Goal: Task Accomplishment & Management: Complete application form

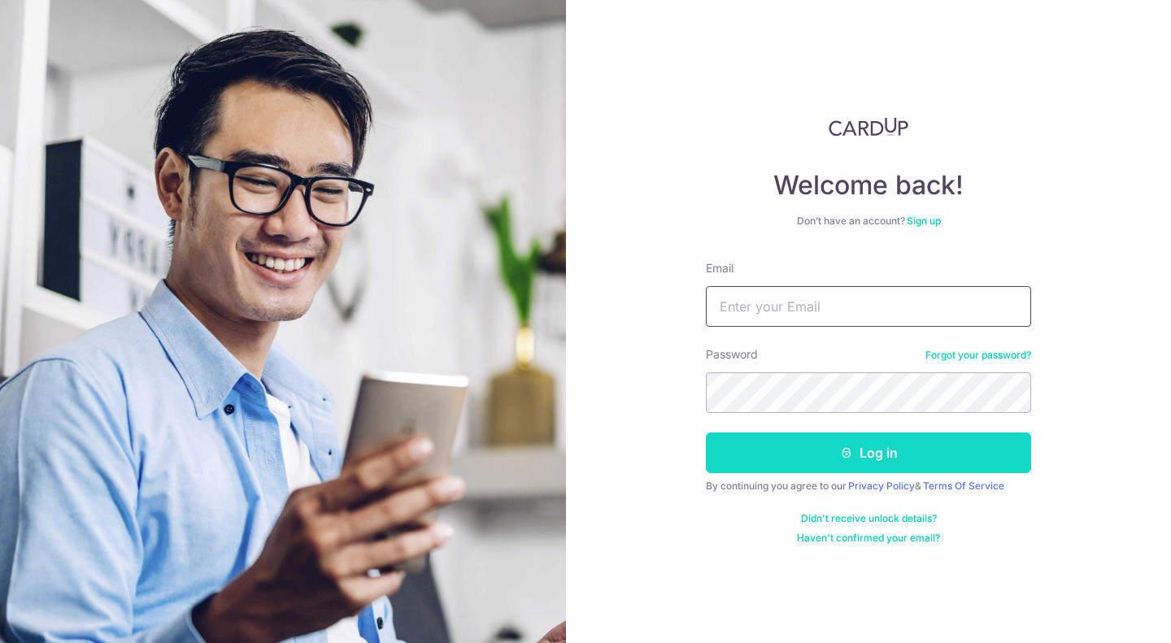
type input "[EMAIL_ADDRESS][DOMAIN_NAME]"
click at [829, 443] on button "Log in" at bounding box center [868, 453] width 325 height 41
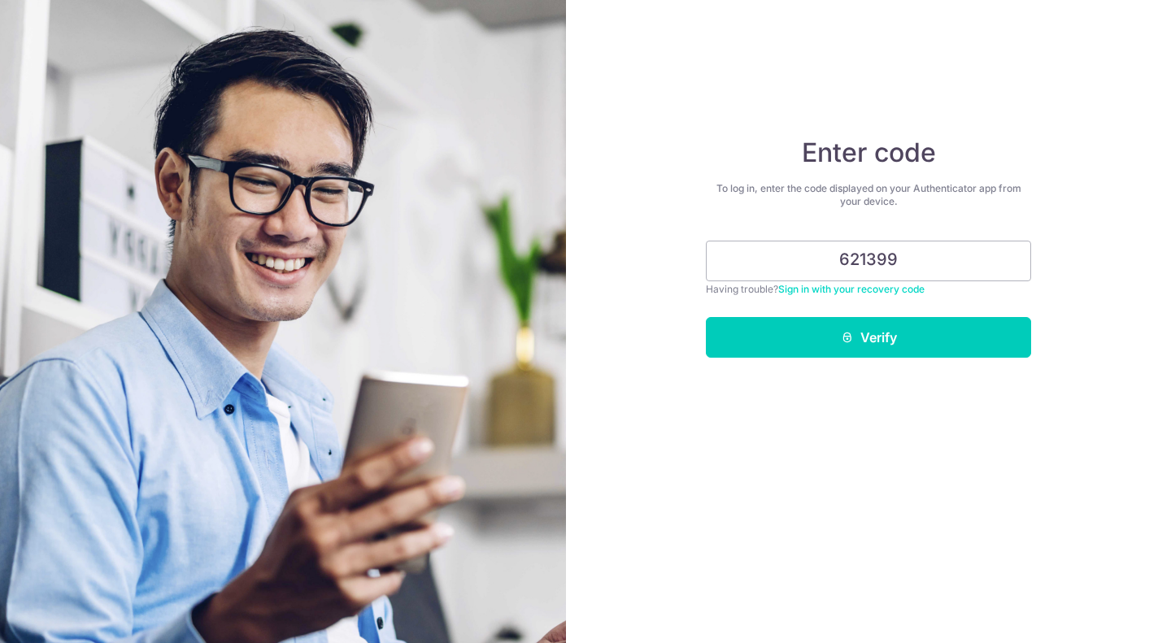
type input "621399"
click at [706, 317] on button "Verify" at bounding box center [868, 337] width 325 height 41
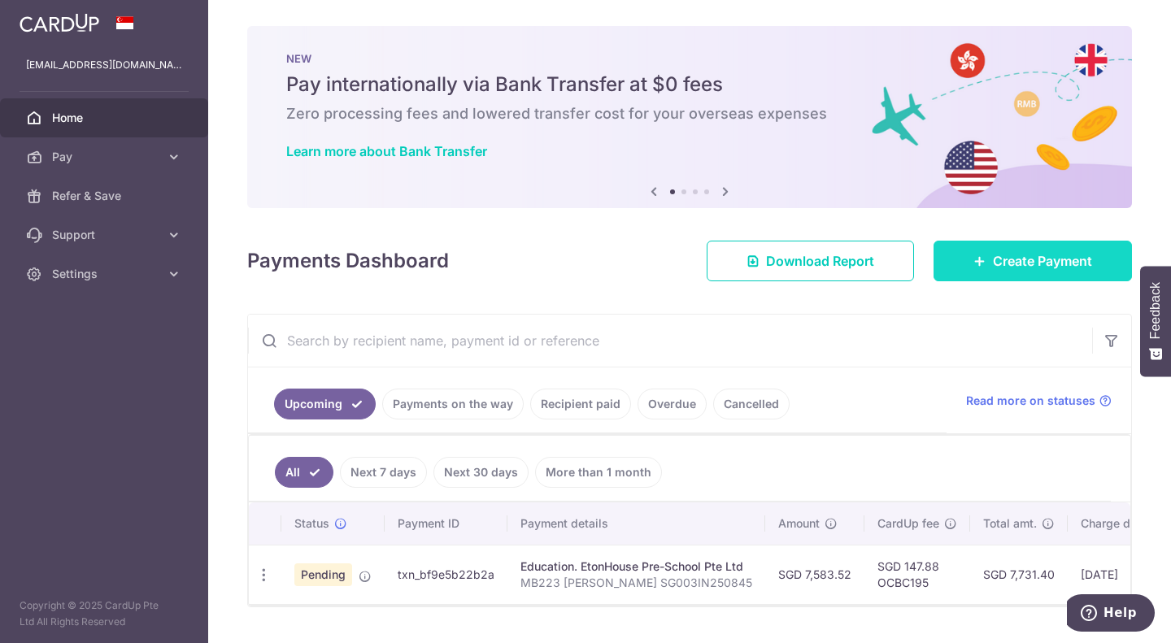
click at [973, 256] on icon at bounding box center [979, 261] width 13 height 13
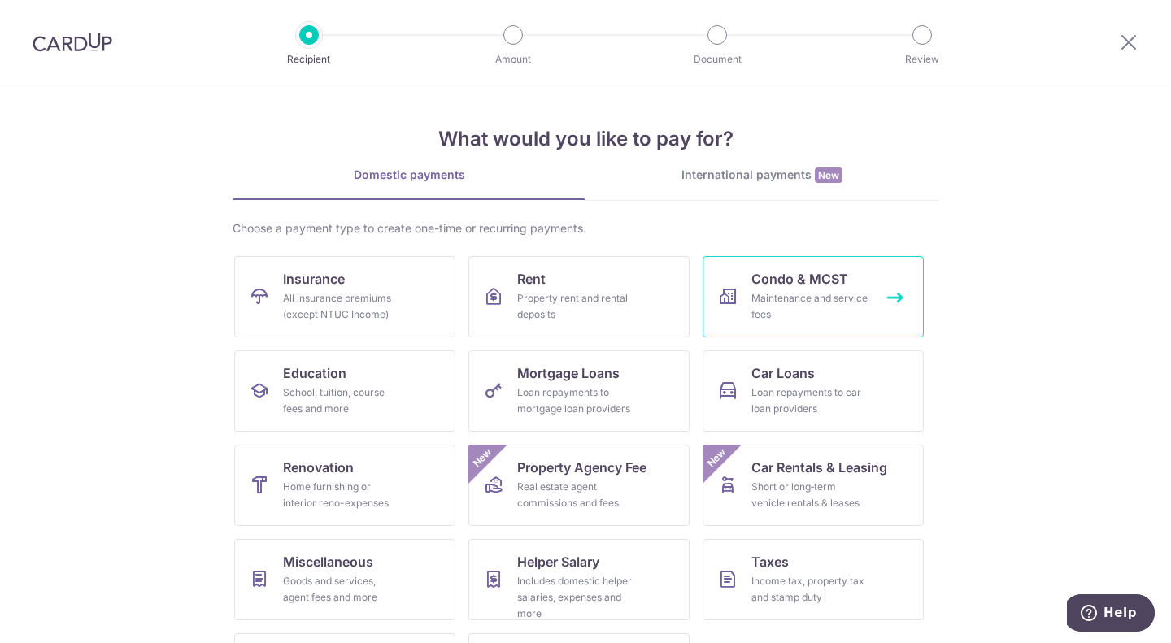
click at [799, 306] on div "Maintenance and service fees" at bounding box center [809, 306] width 117 height 33
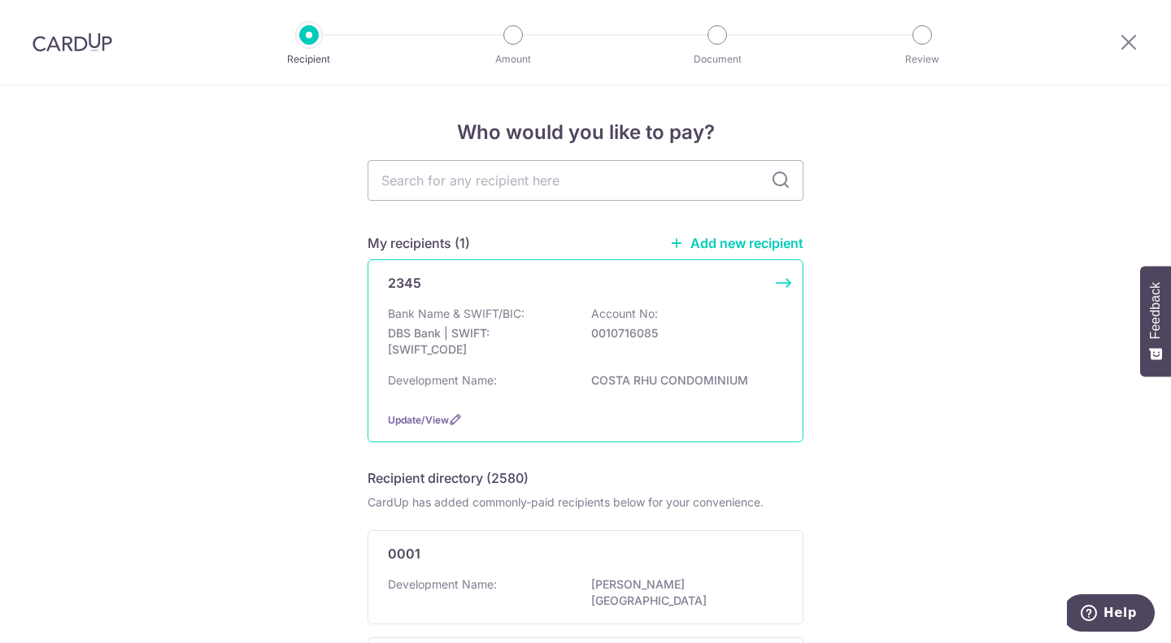
click at [542, 314] on div "Bank Name & SWIFT/BIC: DBS Bank | SWIFT: DBSSSGSGXXX Account No: 0010716085" at bounding box center [585, 336] width 395 height 60
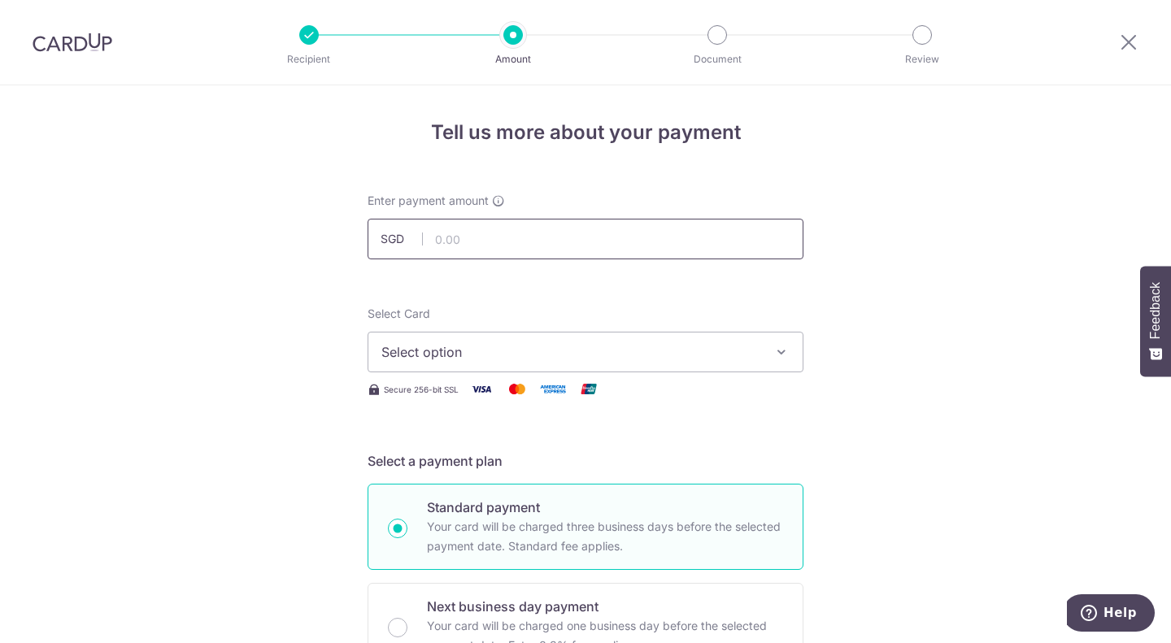
click at [471, 248] on input "text" at bounding box center [586, 239] width 436 height 41
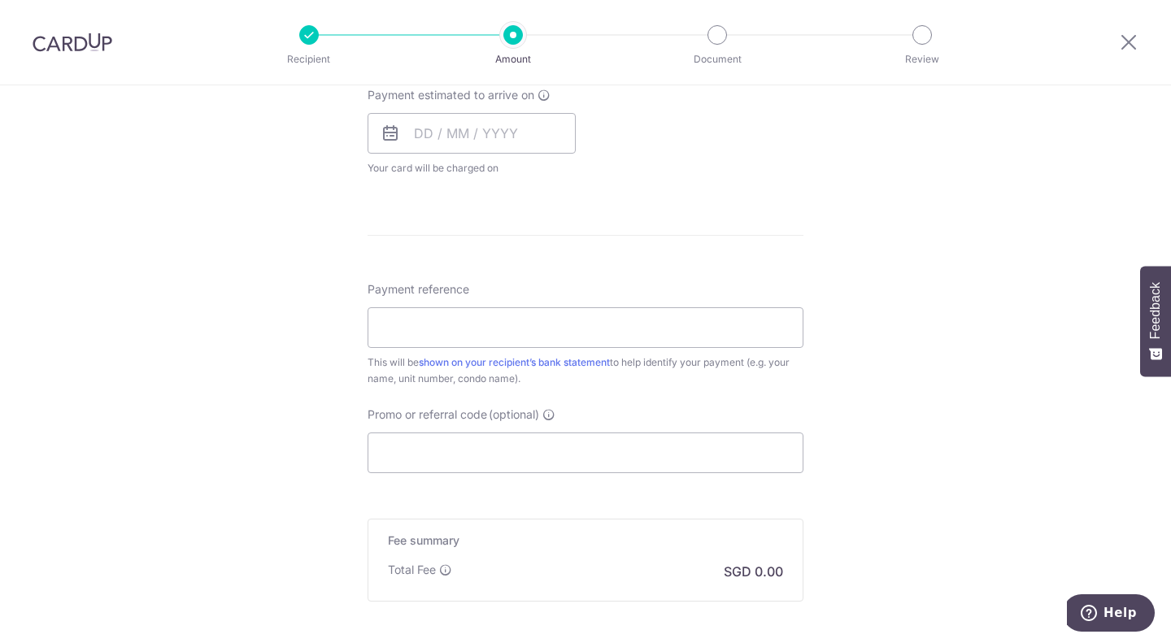
scroll to position [909, 0]
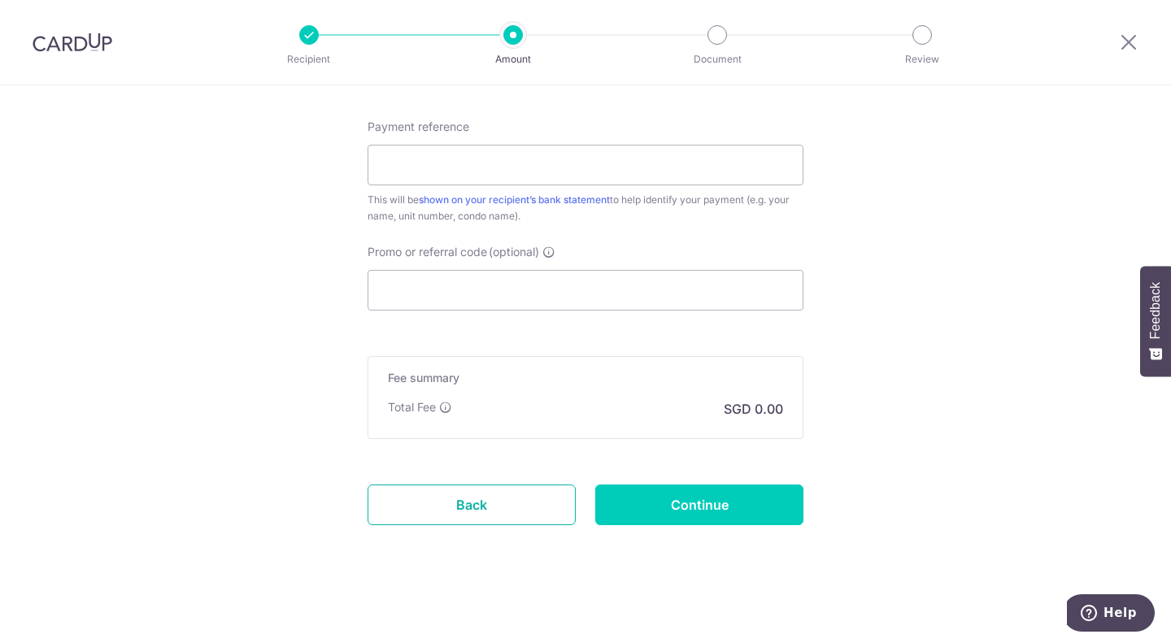
drag, startPoint x: 462, startPoint y: 507, endPoint x: 655, endPoint y: 67, distance: 479.9
click at [462, 507] on link "Back" at bounding box center [472, 505] width 208 height 41
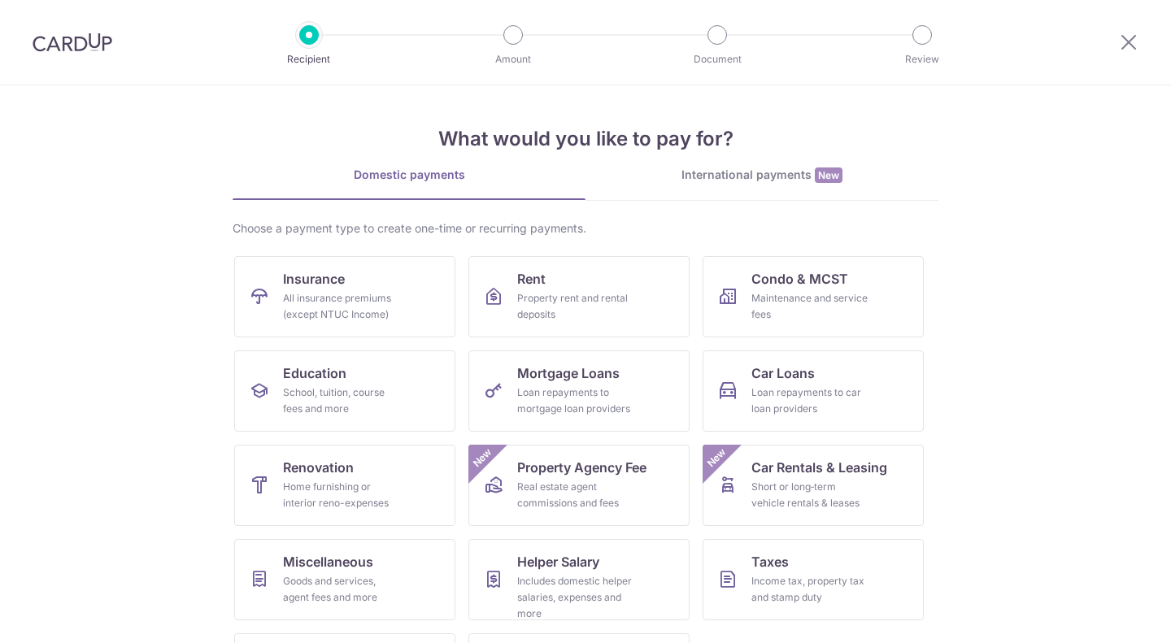
click at [88, 43] on img at bounding box center [73, 43] width 80 height 20
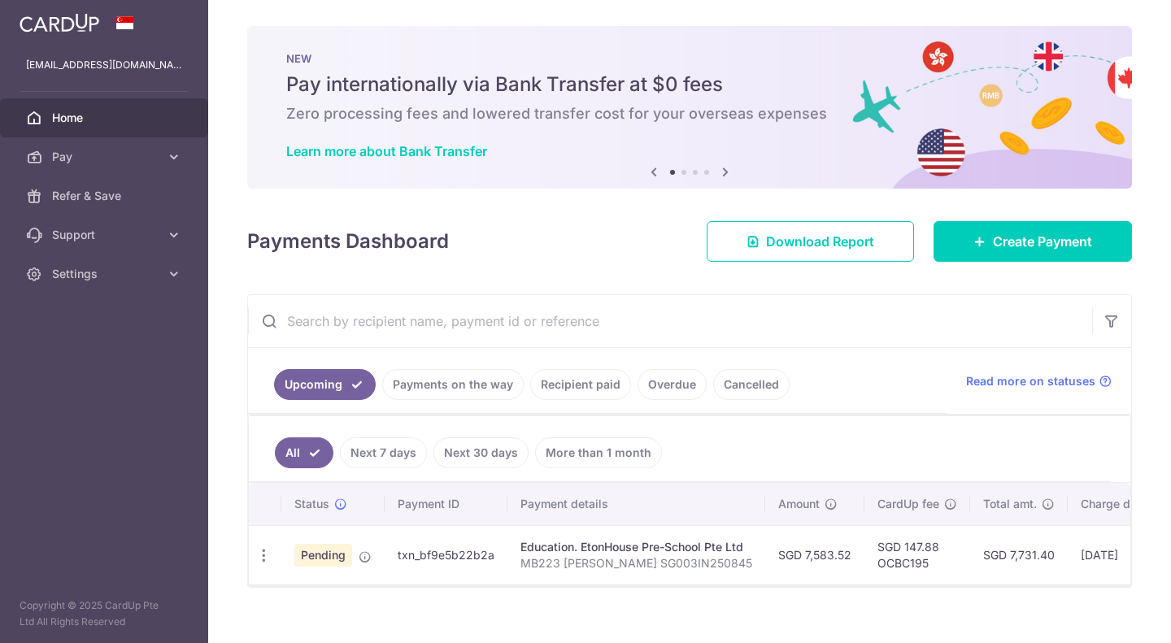
click at [584, 374] on link "Recipient paid" at bounding box center [580, 384] width 101 height 31
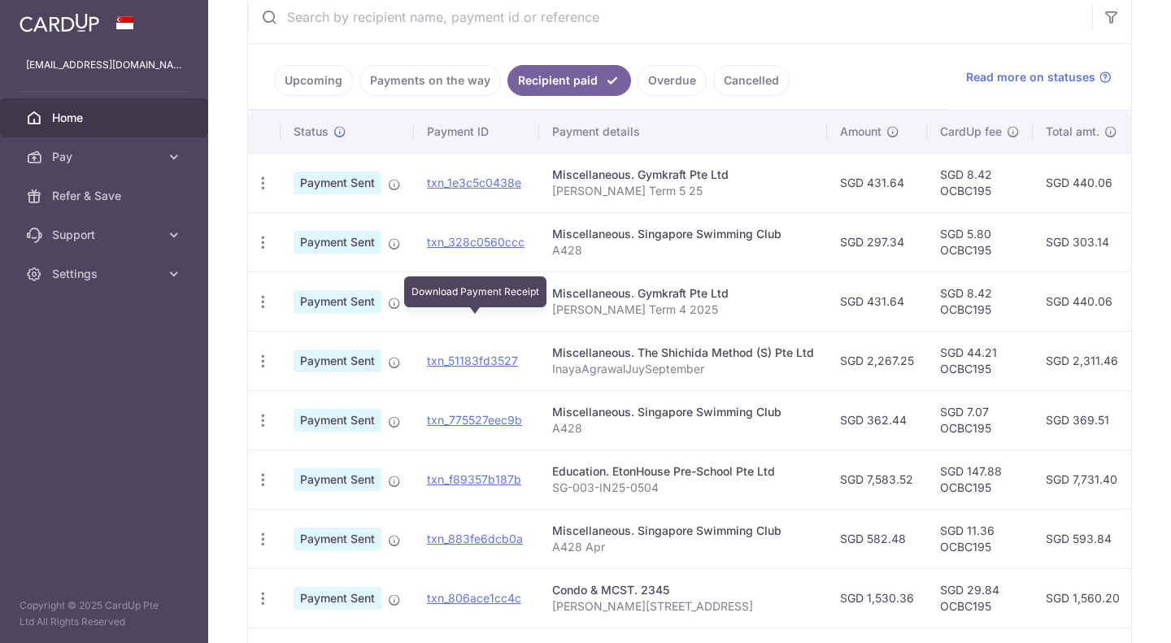
scroll to position [407, 0]
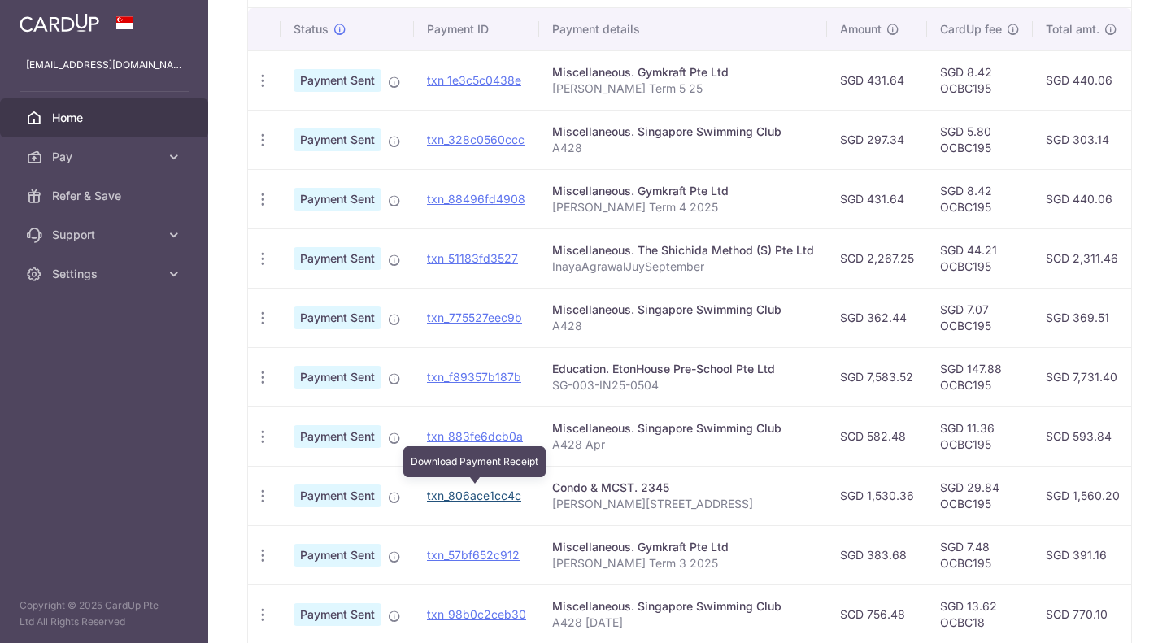
click at [456, 494] on link "txn_806ace1cc4c" at bounding box center [474, 496] width 94 height 14
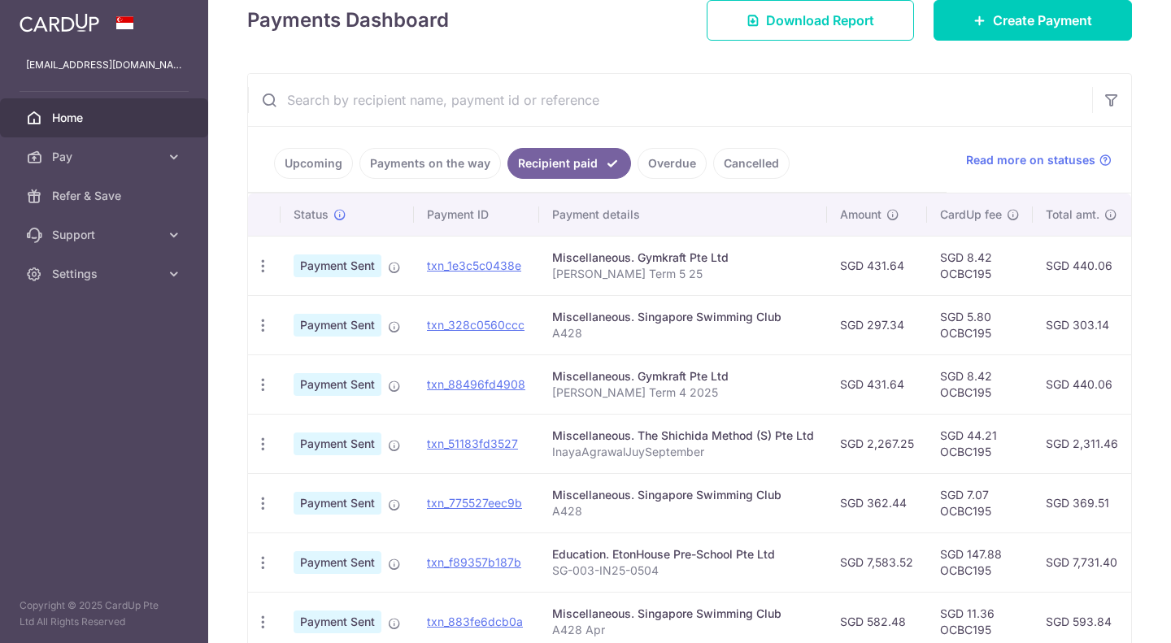
scroll to position [0, 0]
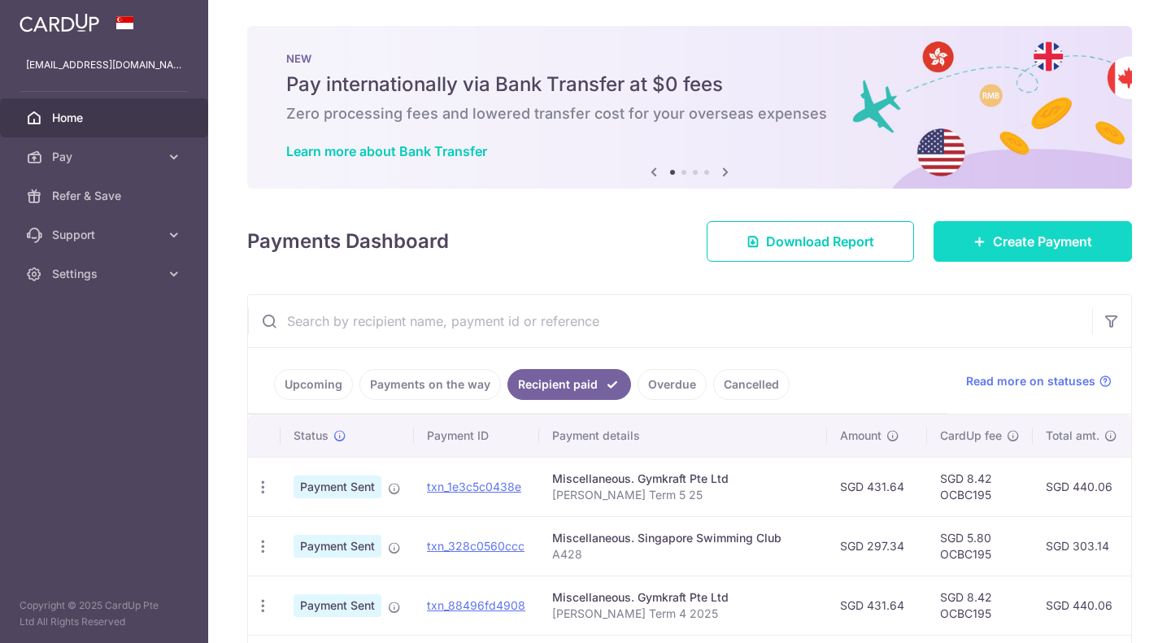
click at [1028, 235] on span "Create Payment" at bounding box center [1042, 242] width 99 height 20
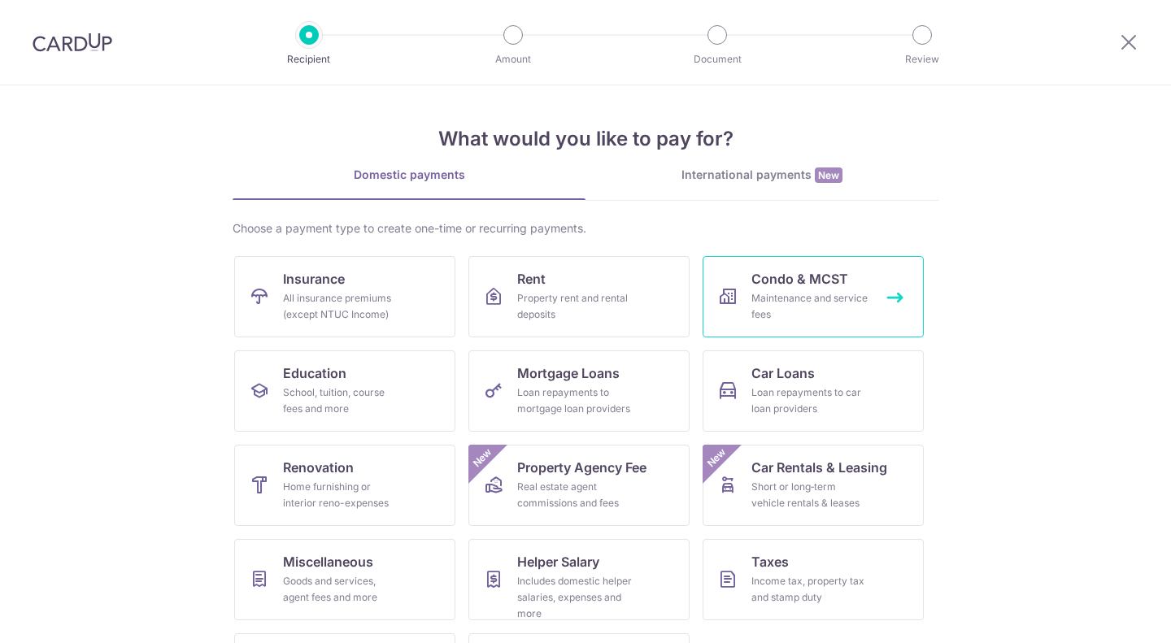
click at [751, 292] on div "Maintenance and service fees" at bounding box center [809, 306] width 117 height 33
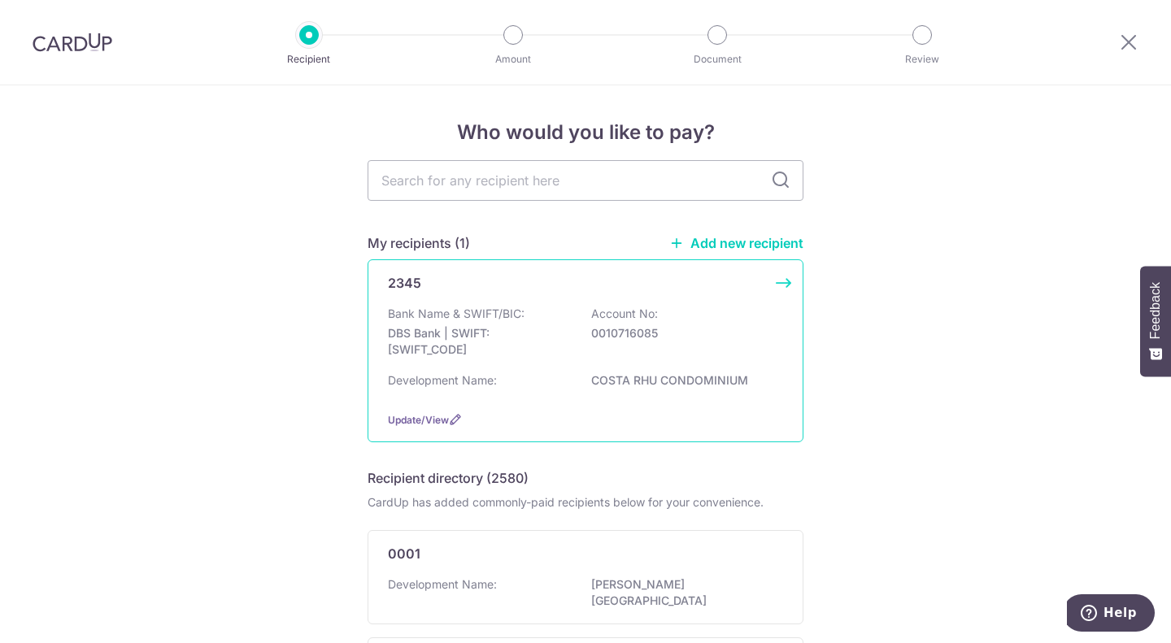
click at [510, 325] on p "DBS Bank | SWIFT: DBSSSGSGXXX" at bounding box center [479, 341] width 182 height 33
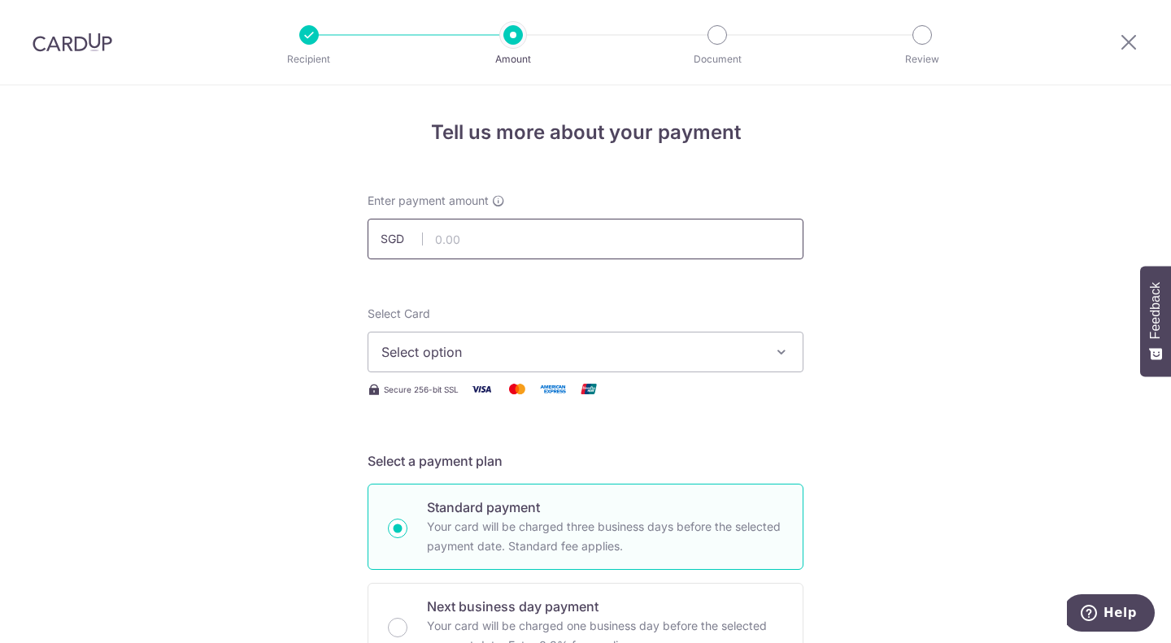
click at [486, 243] on input "text" at bounding box center [586, 239] width 436 height 41
type input "1,530.36"
click at [413, 352] on span "Select option" at bounding box center [570, 352] width 379 height 20
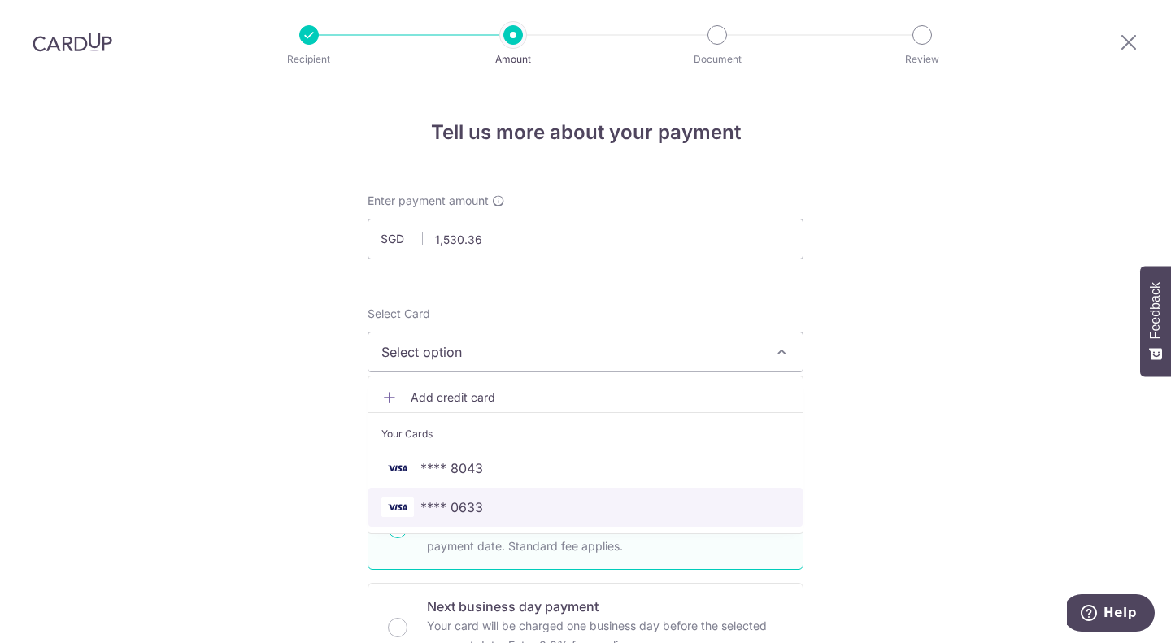
click at [435, 503] on span "**** 0633" at bounding box center [451, 508] width 63 height 20
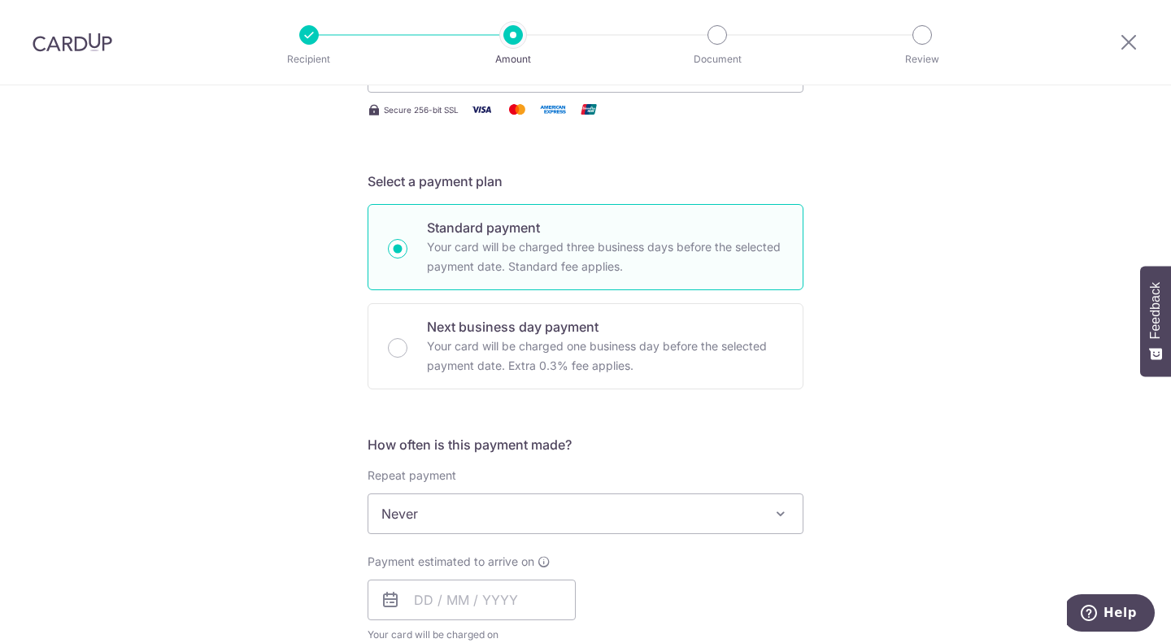
scroll to position [488, 0]
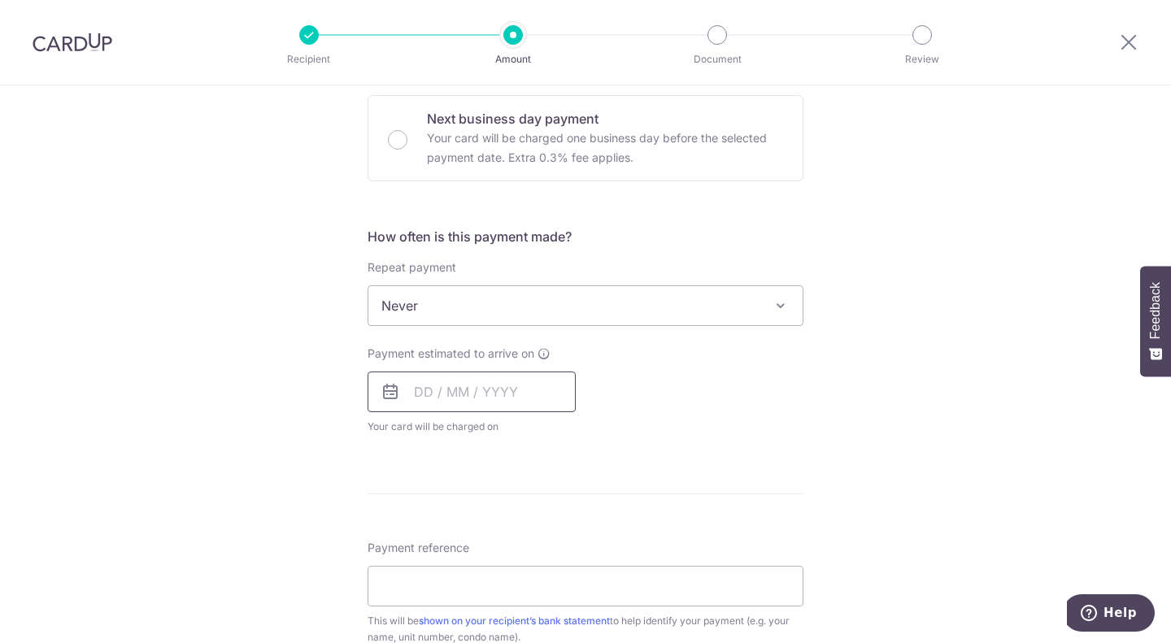
click at [419, 390] on input "text" at bounding box center [472, 392] width 208 height 41
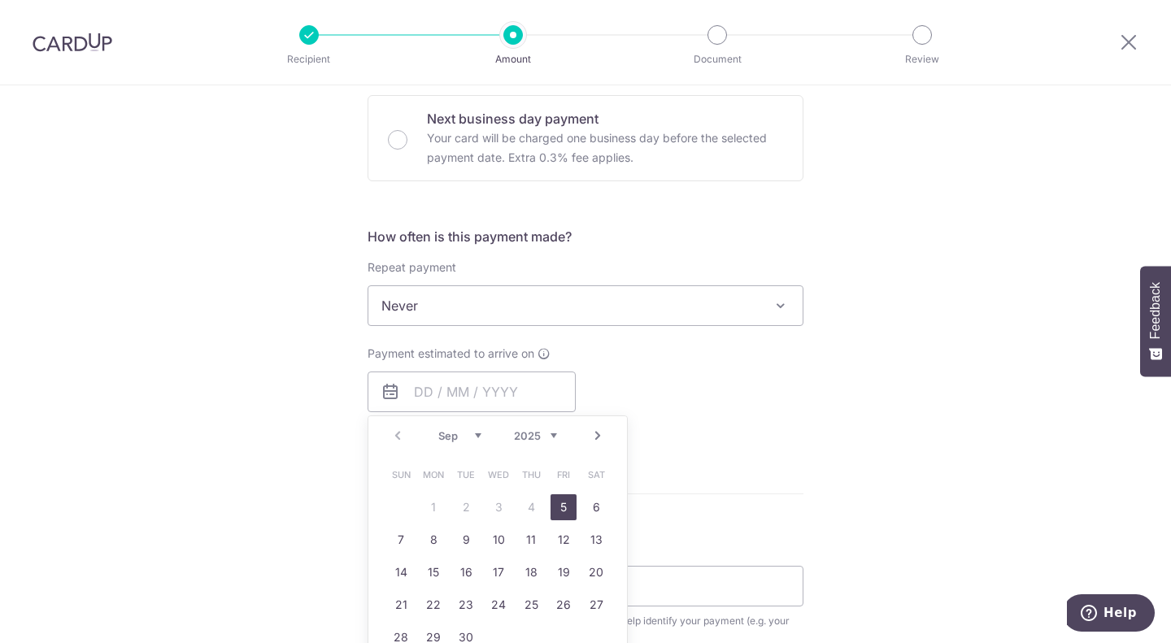
click at [390, 468] on span "Sun" at bounding box center [401, 475] width 26 height 26
click at [565, 507] on link "5" at bounding box center [564, 507] width 26 height 26
type input "05/09/2025"
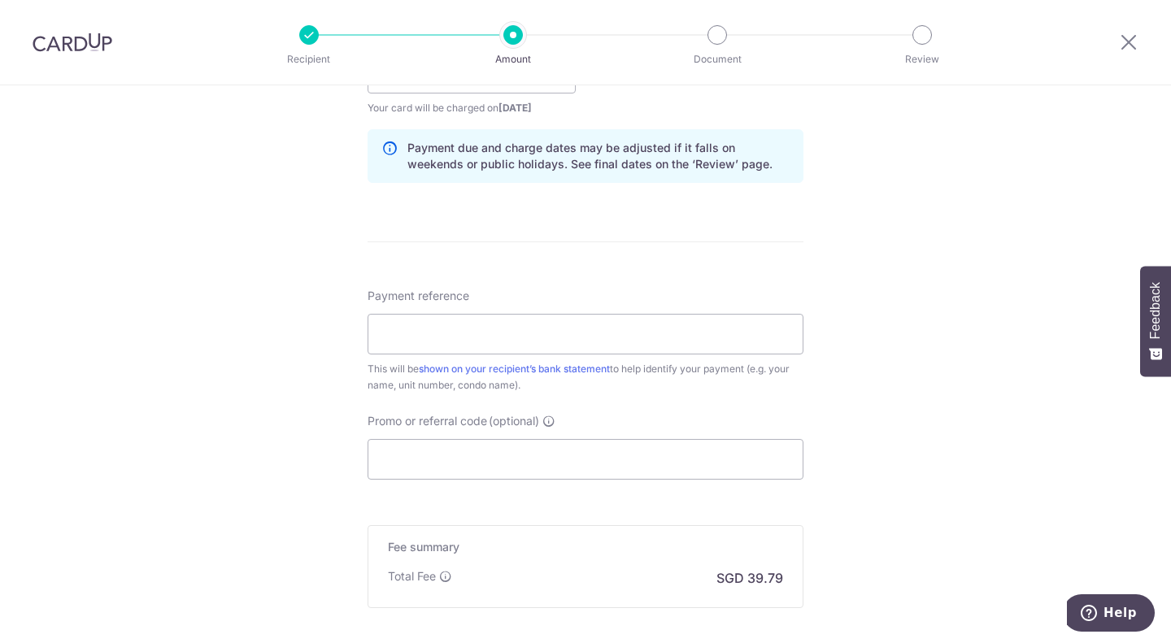
scroll to position [813, 0]
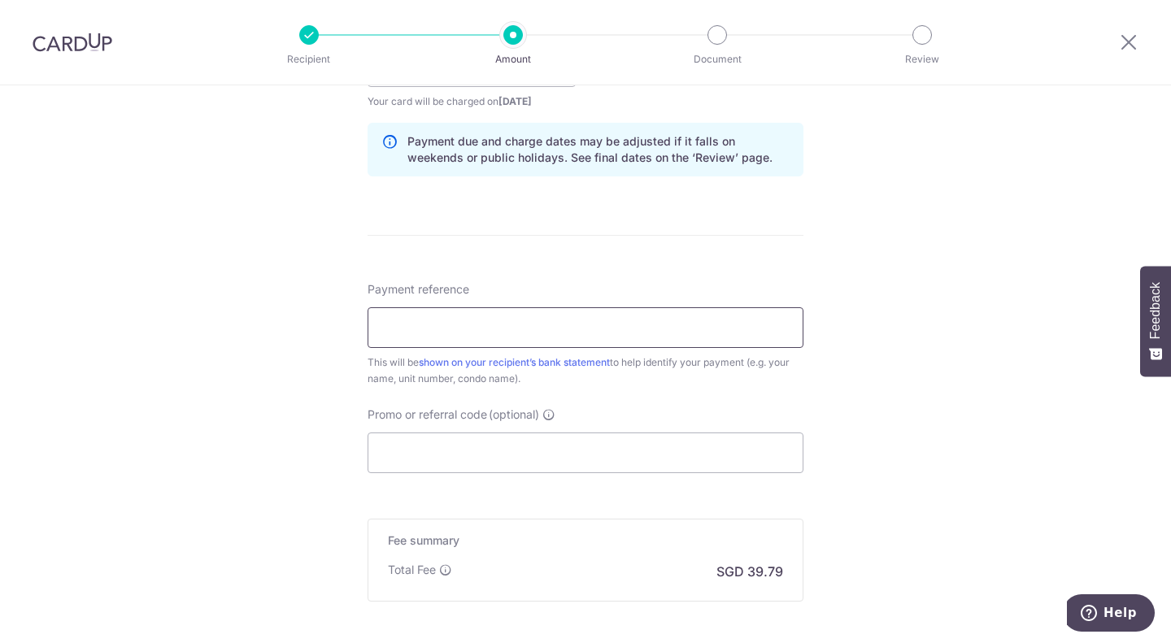
click at [457, 332] on input "Payment reference" at bounding box center [586, 327] width 436 height 41
type input "[PERSON_NAME][STREET_ADDRESS]"
click at [413, 451] on input "Promo or referral code (optional)" at bounding box center [586, 453] width 436 height 41
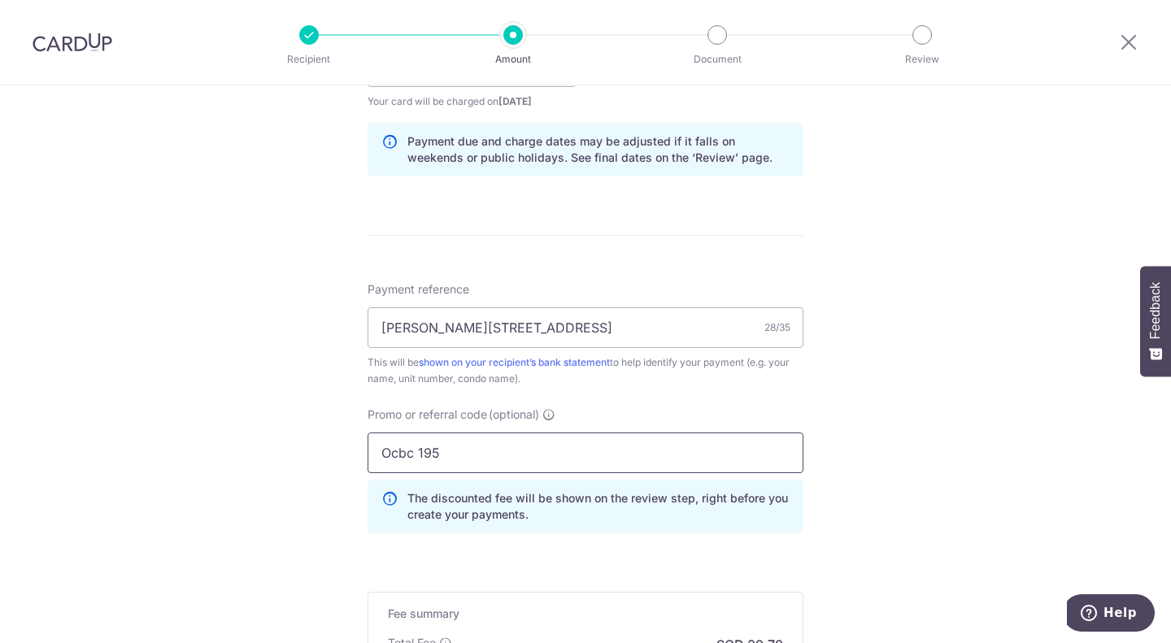
scroll to position [1048, 0]
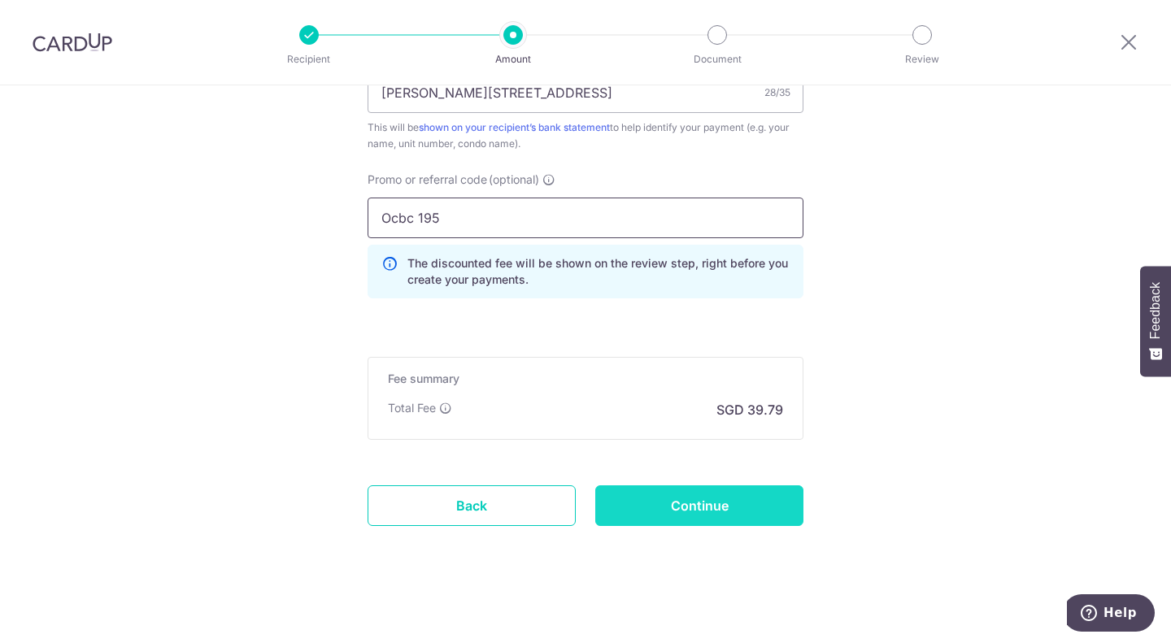
type input "Ocbc 195"
click at [722, 490] on input "Continue" at bounding box center [699, 505] width 208 height 41
type input "Create Schedule"
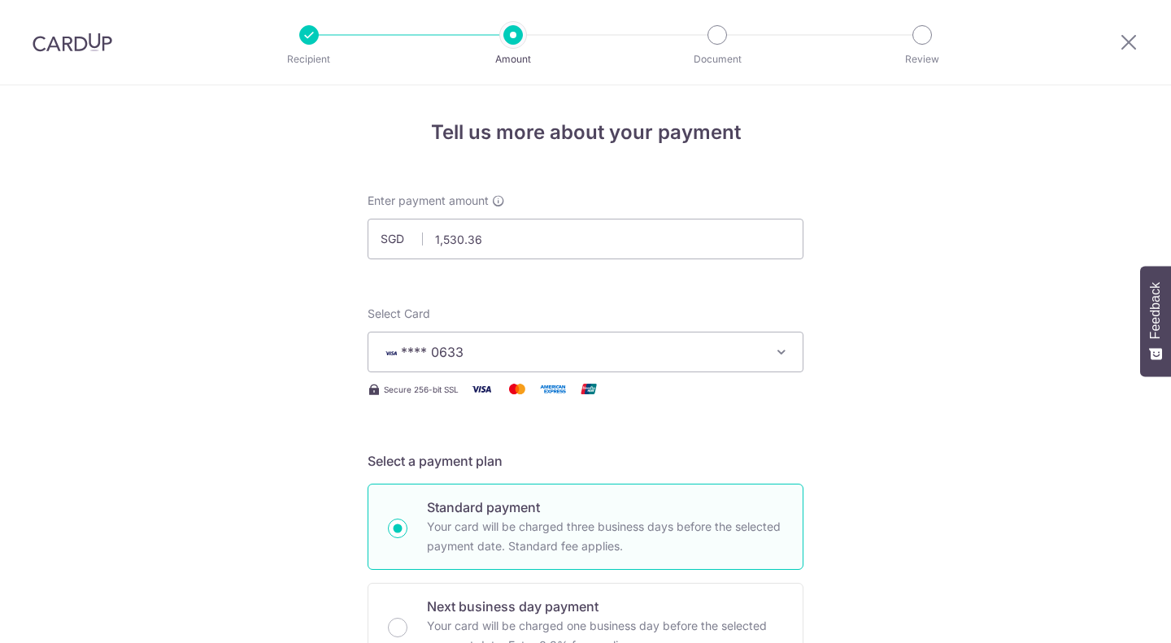
scroll to position [1071, 0]
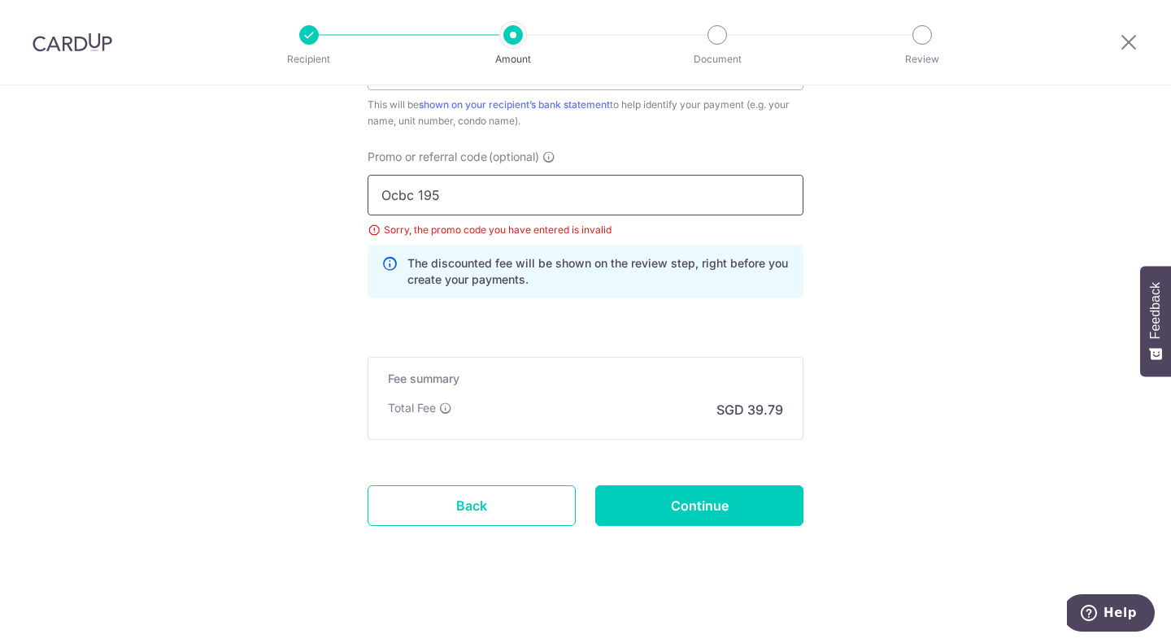
drag, startPoint x: 438, startPoint y: 193, endPoint x: 374, endPoint y: 189, distance: 64.3
click at [374, 189] on input "Ocbc 195" at bounding box center [586, 195] width 436 height 41
type input "OCBC195"
click at [734, 494] on input "Continue" at bounding box center [699, 505] width 208 height 41
type input "Update Schedule"
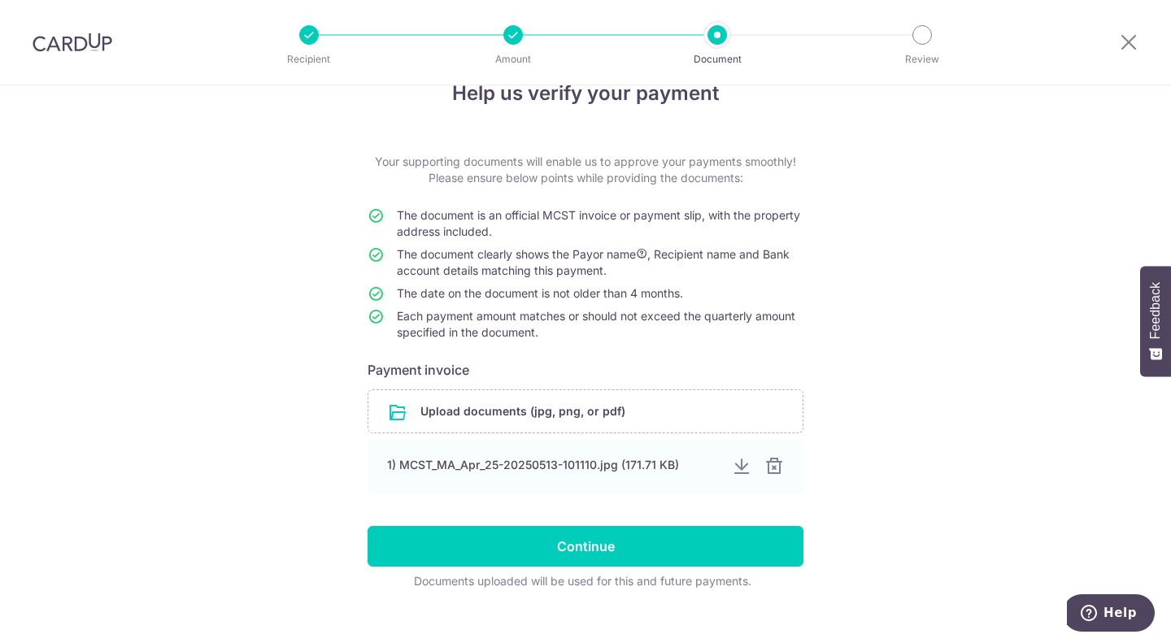
scroll to position [60, 0]
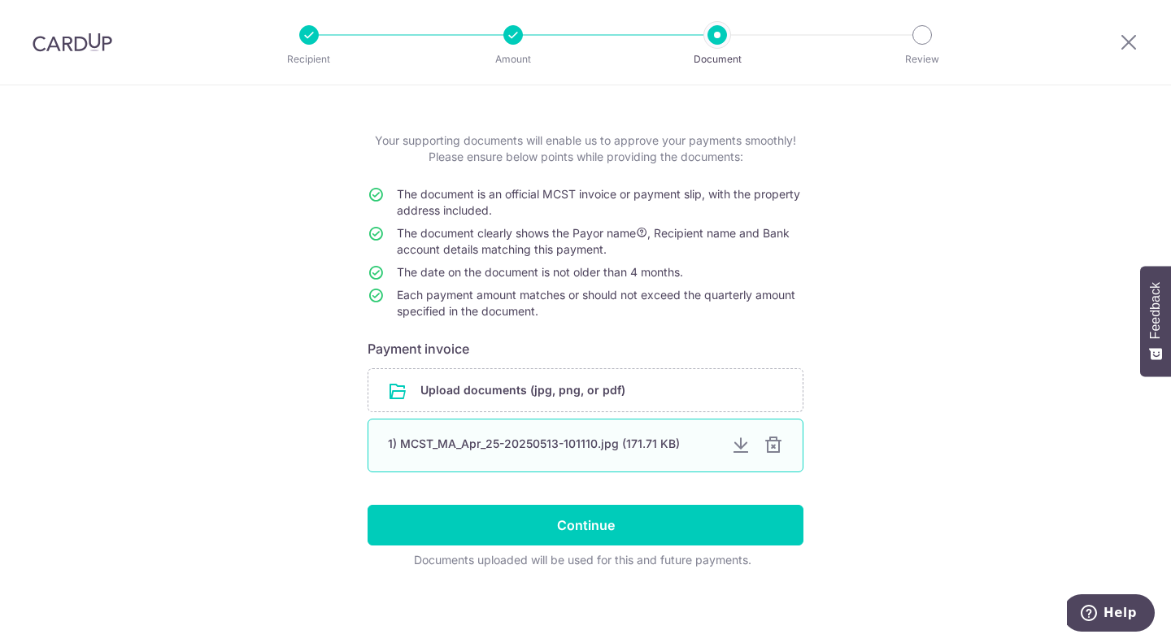
click at [773, 449] on div at bounding box center [774, 446] width 20 height 20
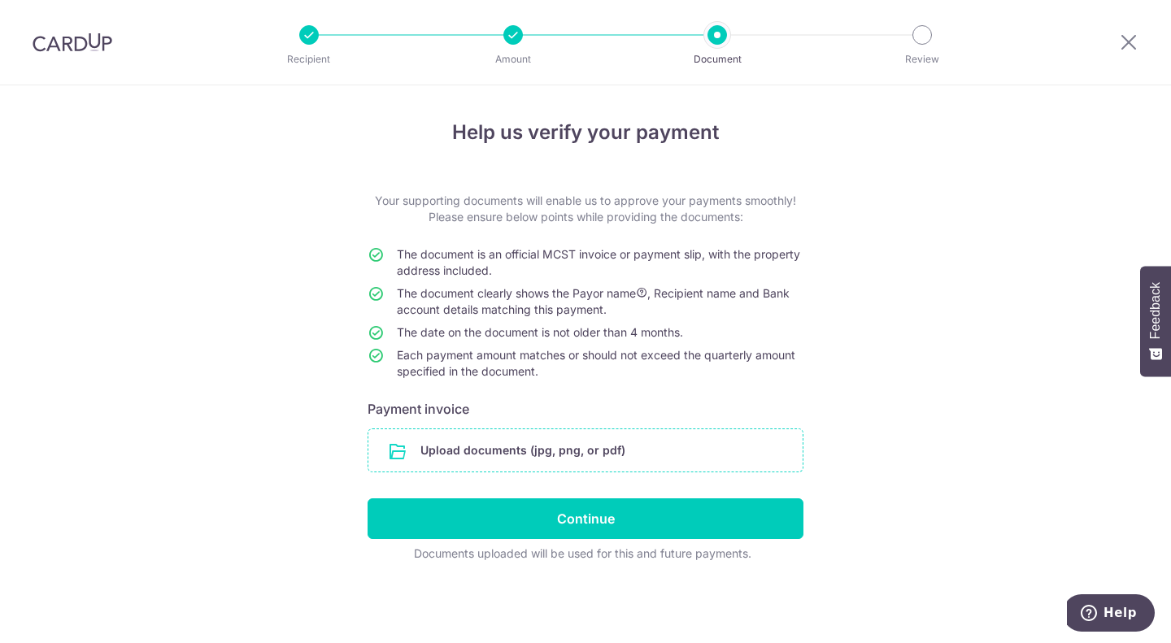
click at [579, 450] on input "file" at bounding box center [585, 450] width 434 height 42
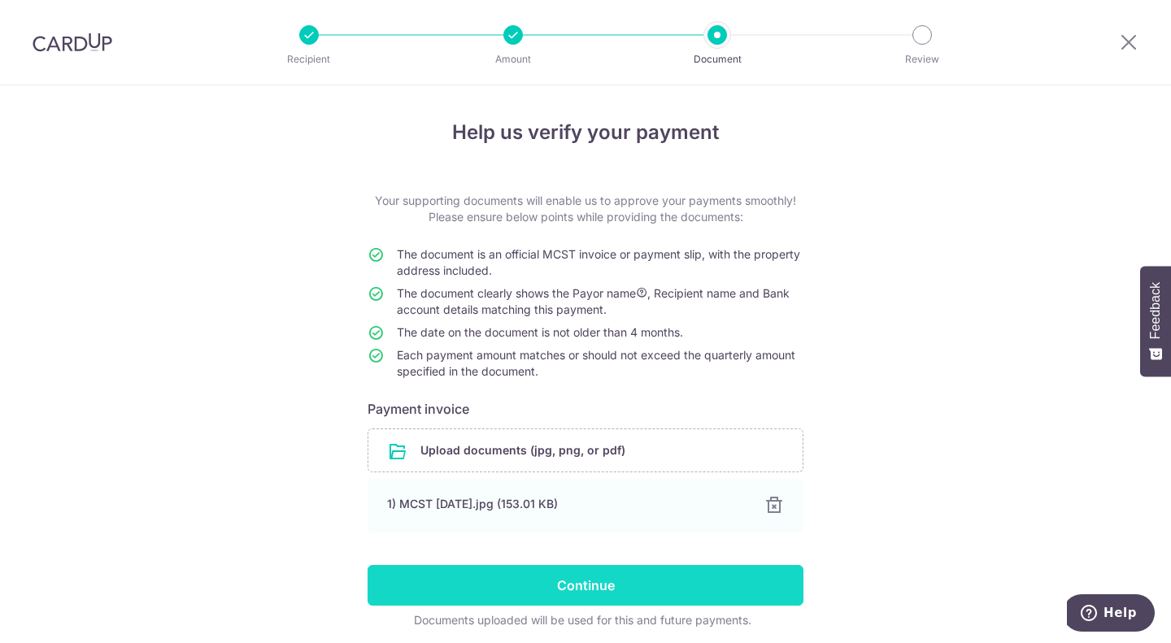
click at [599, 583] on input "Continue" at bounding box center [586, 585] width 436 height 41
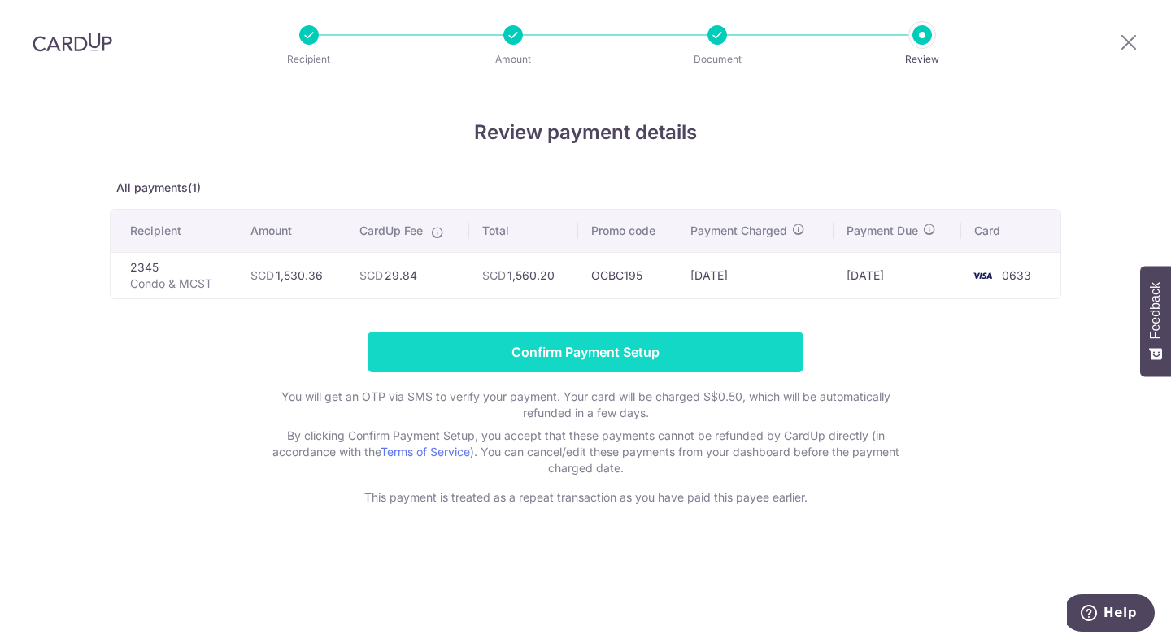
click at [563, 356] on input "Confirm Payment Setup" at bounding box center [586, 352] width 436 height 41
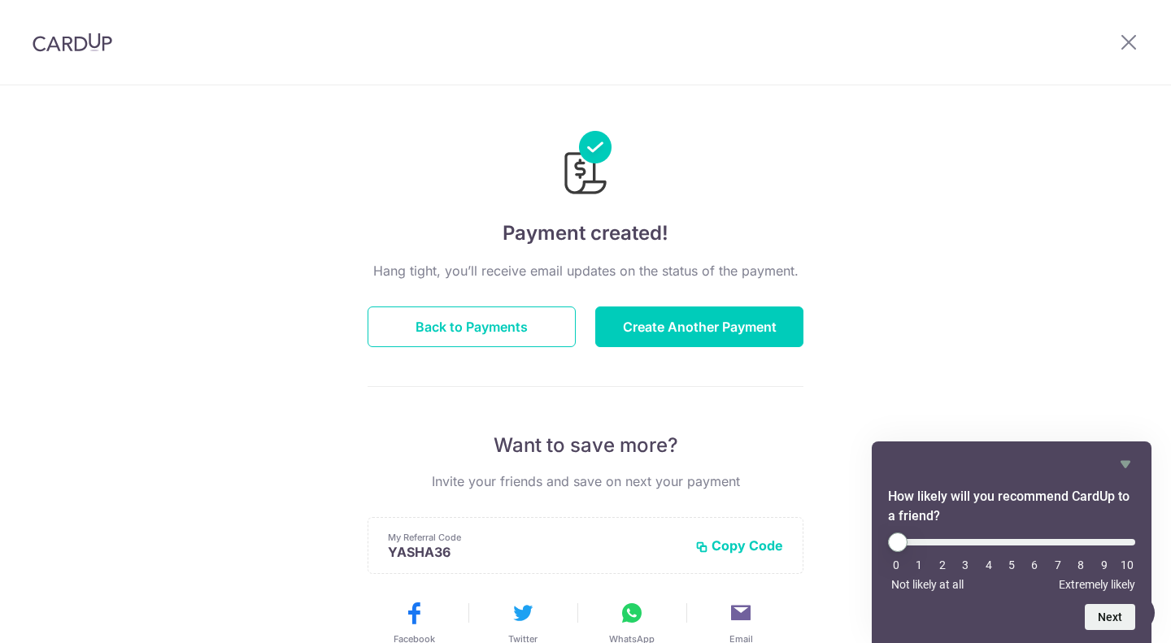
click at [1104, 564] on li "9" at bounding box center [1104, 565] width 16 height 13
click at [1101, 564] on li "9" at bounding box center [1104, 565] width 16 height 13
drag, startPoint x: 904, startPoint y: 538, endPoint x: 1109, endPoint y: 562, distance: 206.3
type input "9"
click at [1109, 546] on input "range" at bounding box center [1011, 542] width 247 height 7
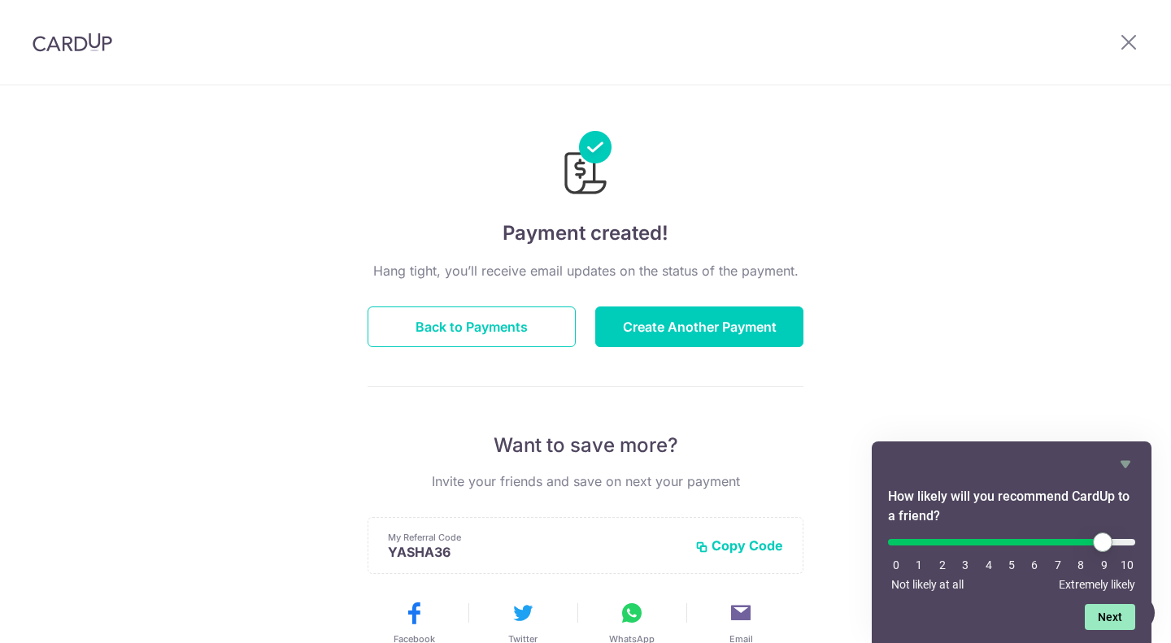
click at [1109, 614] on button "Next" at bounding box center [1110, 617] width 50 height 26
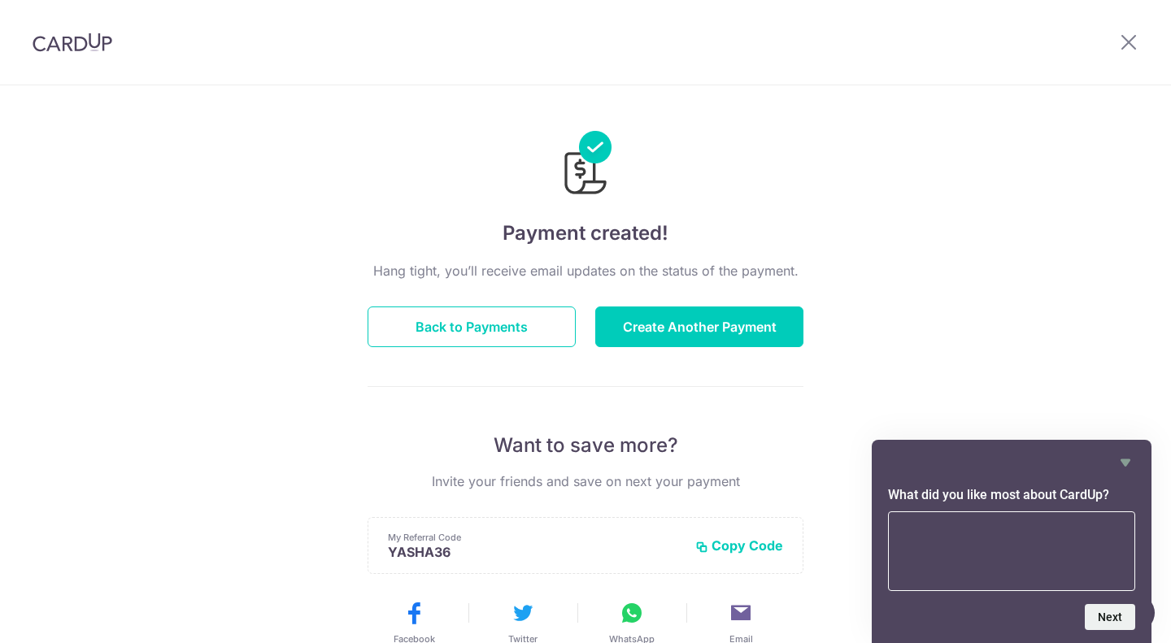
click at [974, 357] on div "Payment created! Hang tight, you’ll receive email updates on the status of the …" at bounding box center [585, 519] width 1171 height 869
click at [514, 330] on button "Back to Payments" at bounding box center [472, 327] width 208 height 41
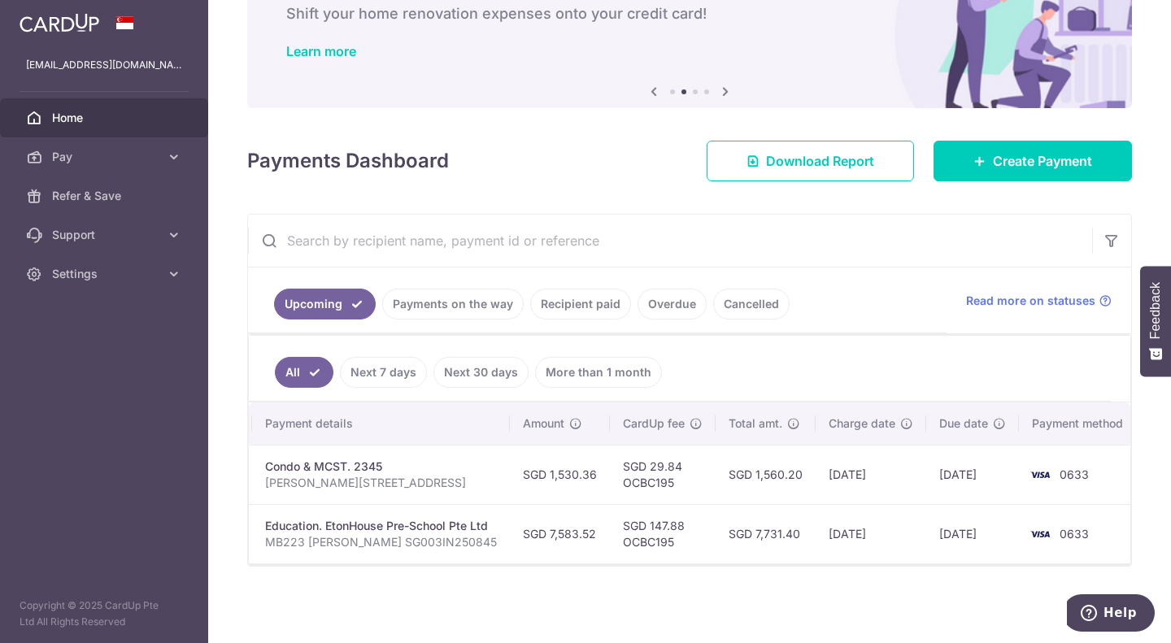
scroll to position [0, 258]
